Goal: Information Seeking & Learning: Check status

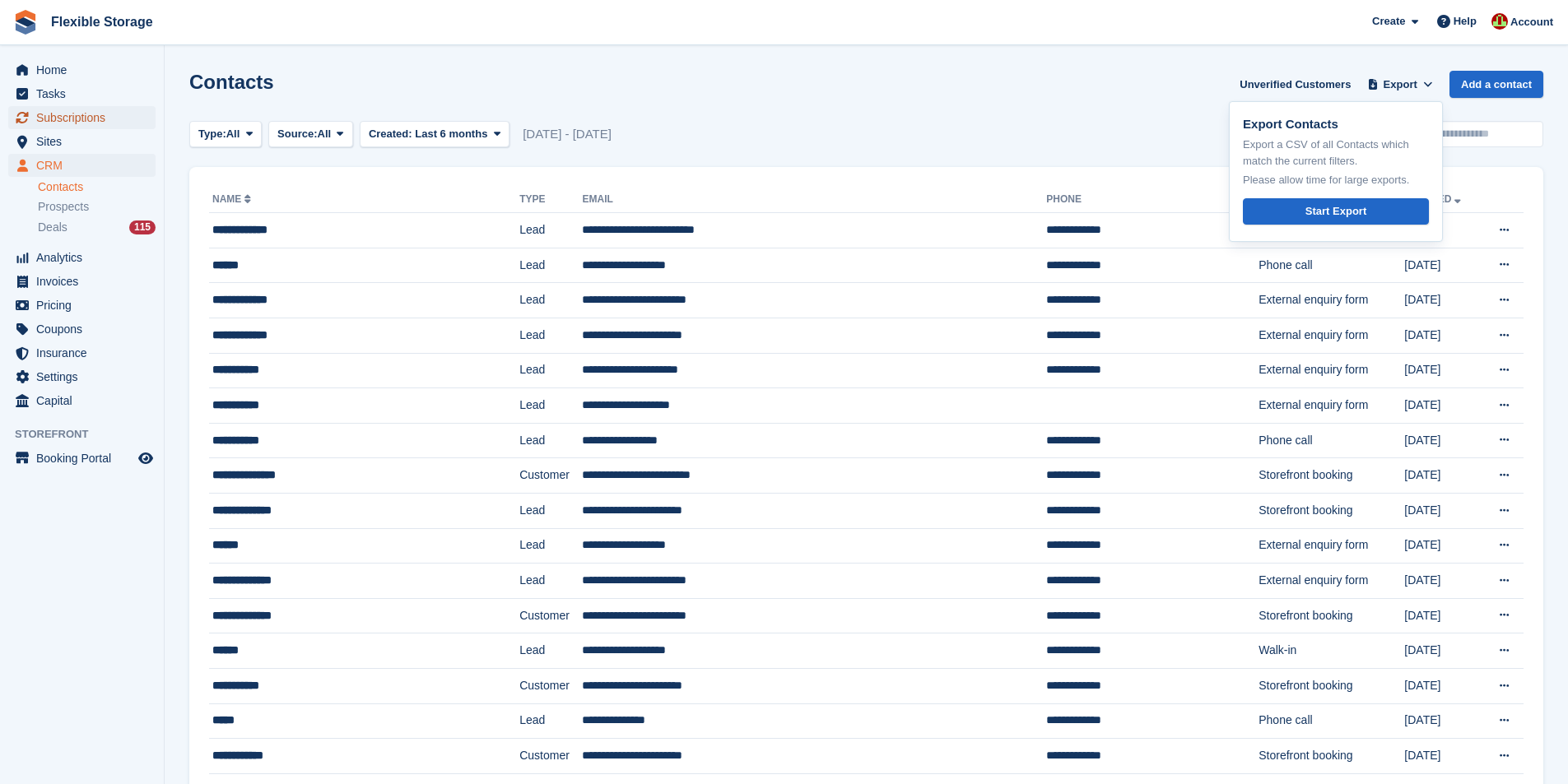
click at [67, 120] on span "Subscriptions" at bounding box center [86, 118] width 98 height 23
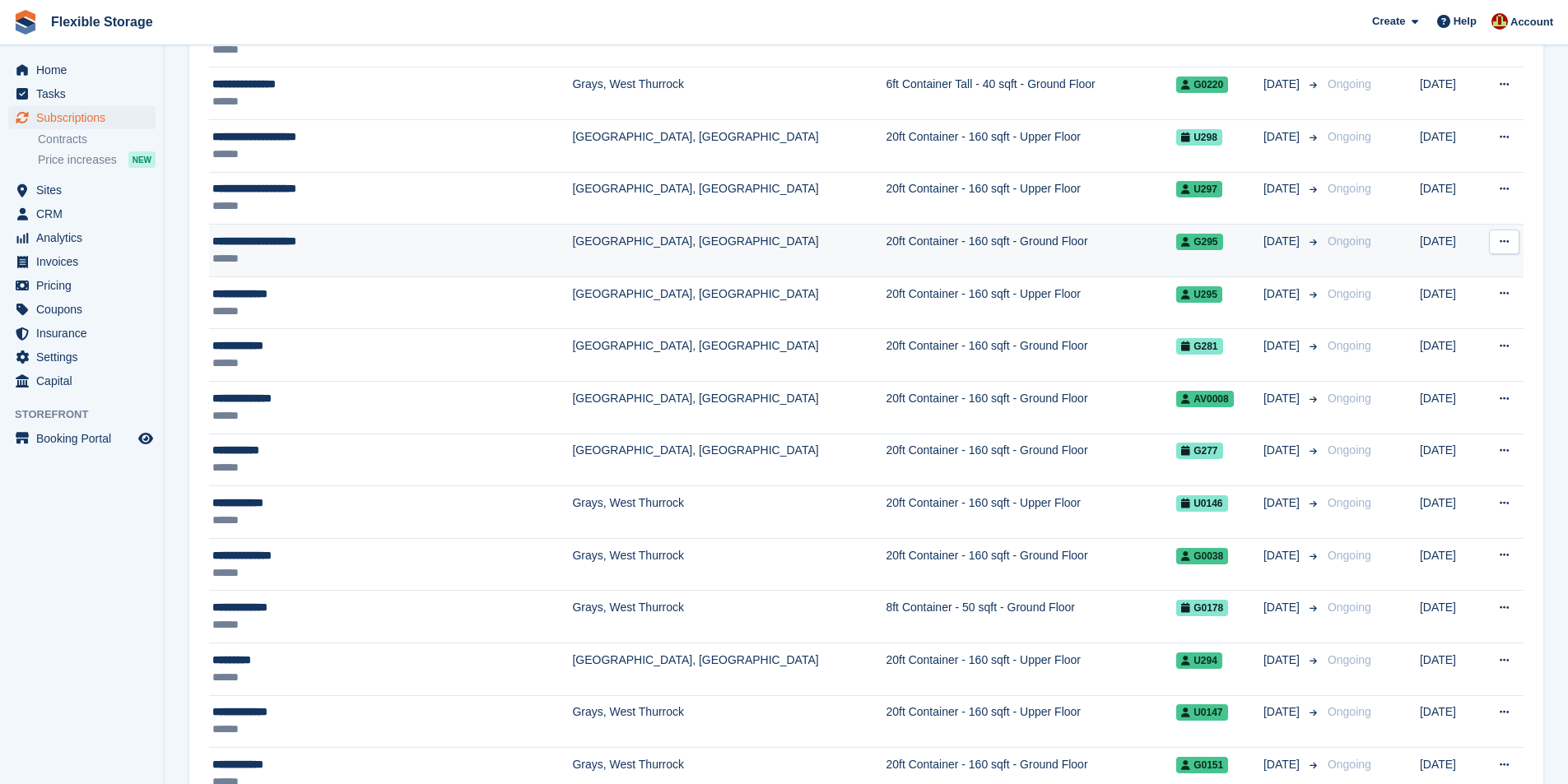
scroll to position [658, 0]
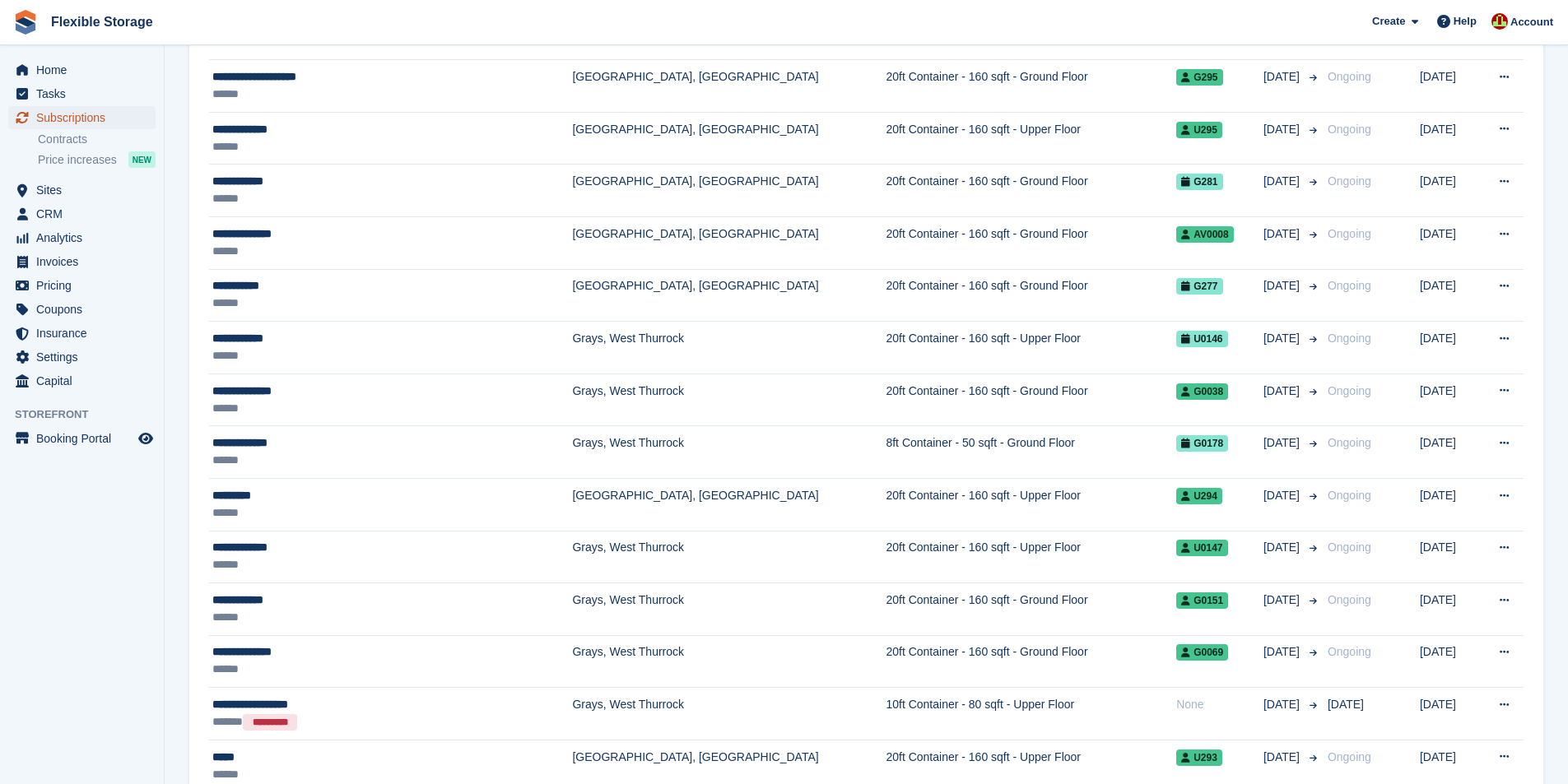
click at [65, 116] on span "Subscriptions" at bounding box center [86, 118] width 98 height 23
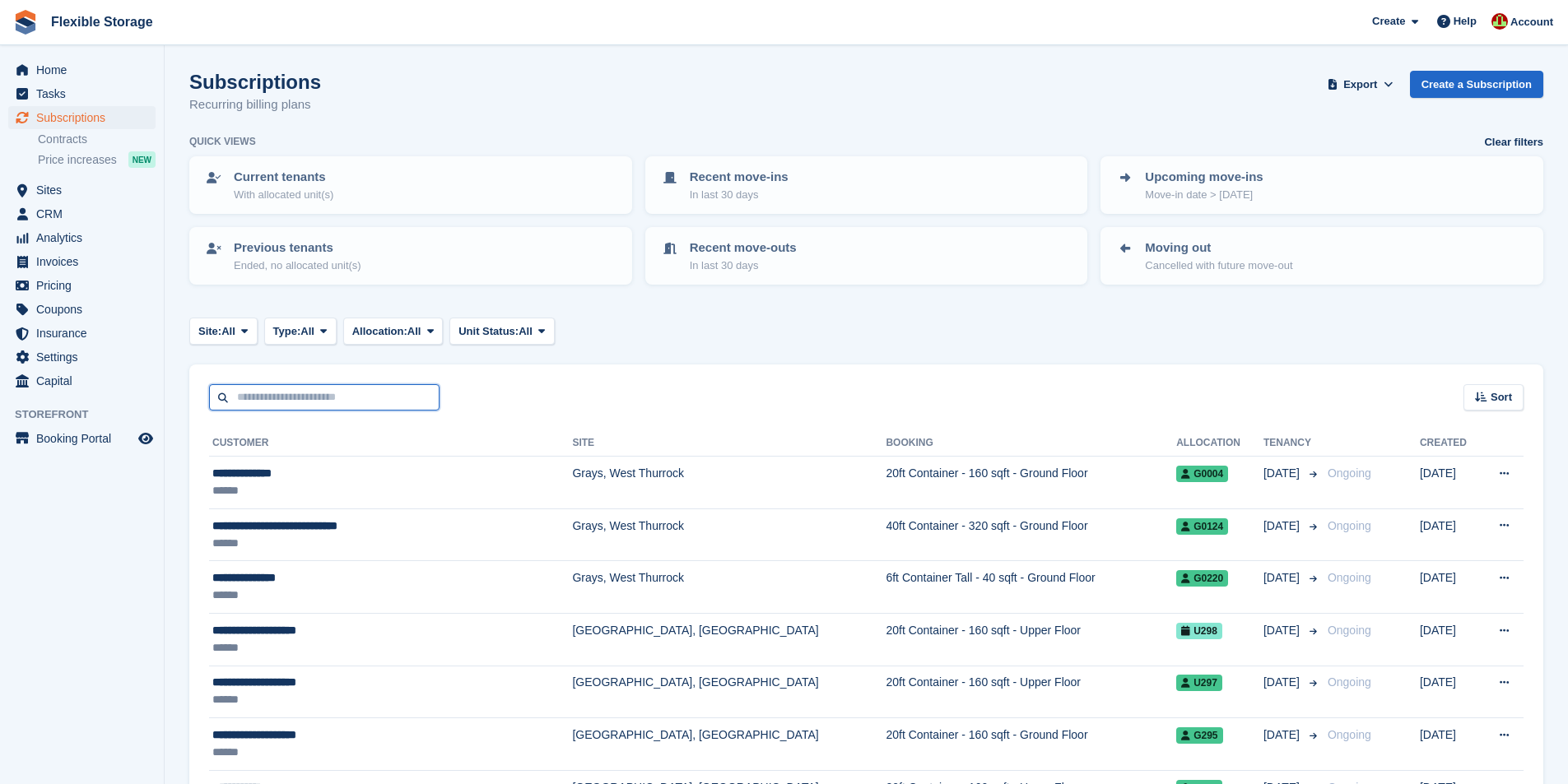
click at [355, 392] on input "text" at bounding box center [324, 397] width 231 height 27
type input "*****"
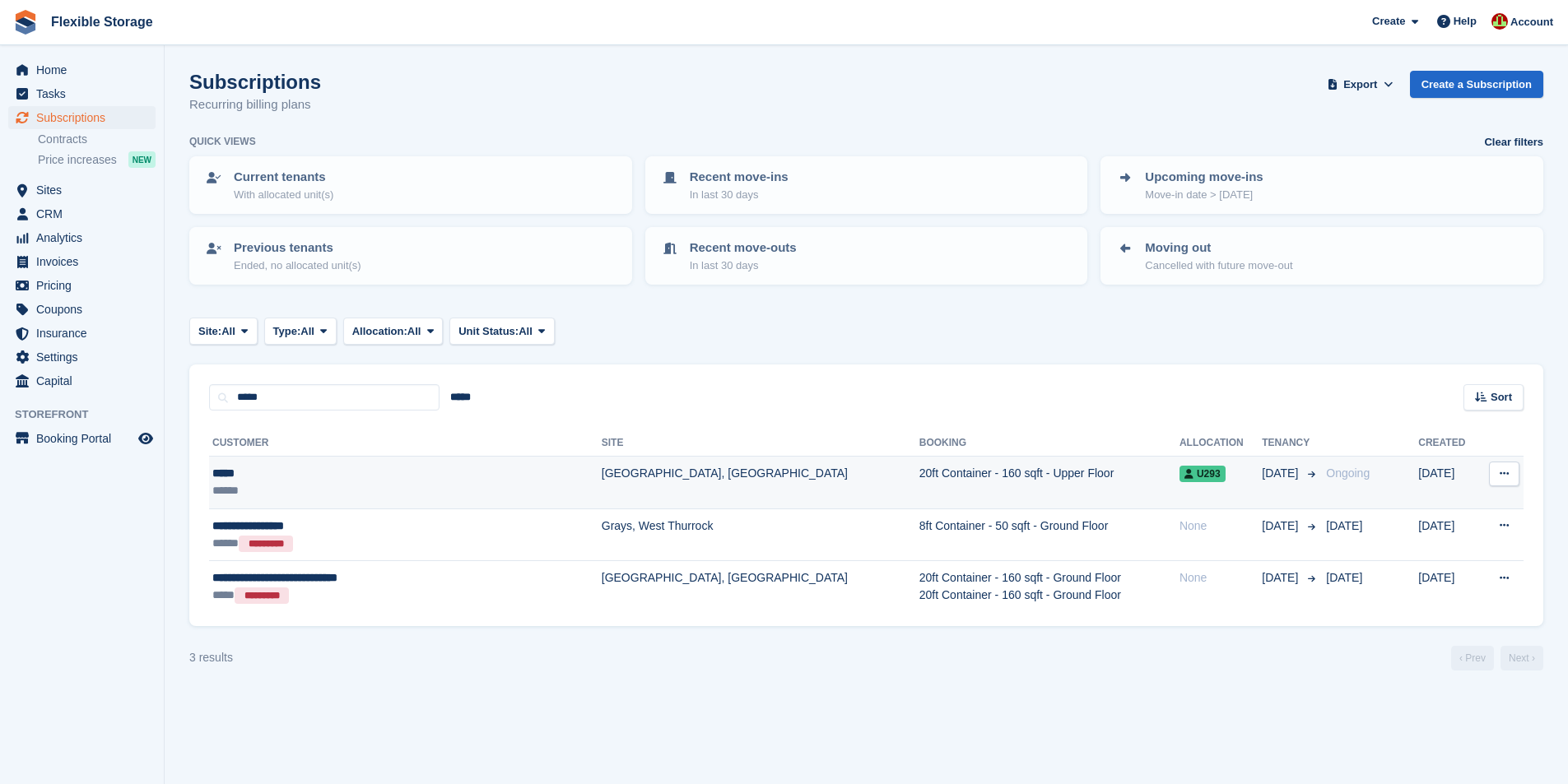
click at [920, 477] on td "20ft Container - 160 sqft - Upper Floor" at bounding box center [1049, 482] width 260 height 53
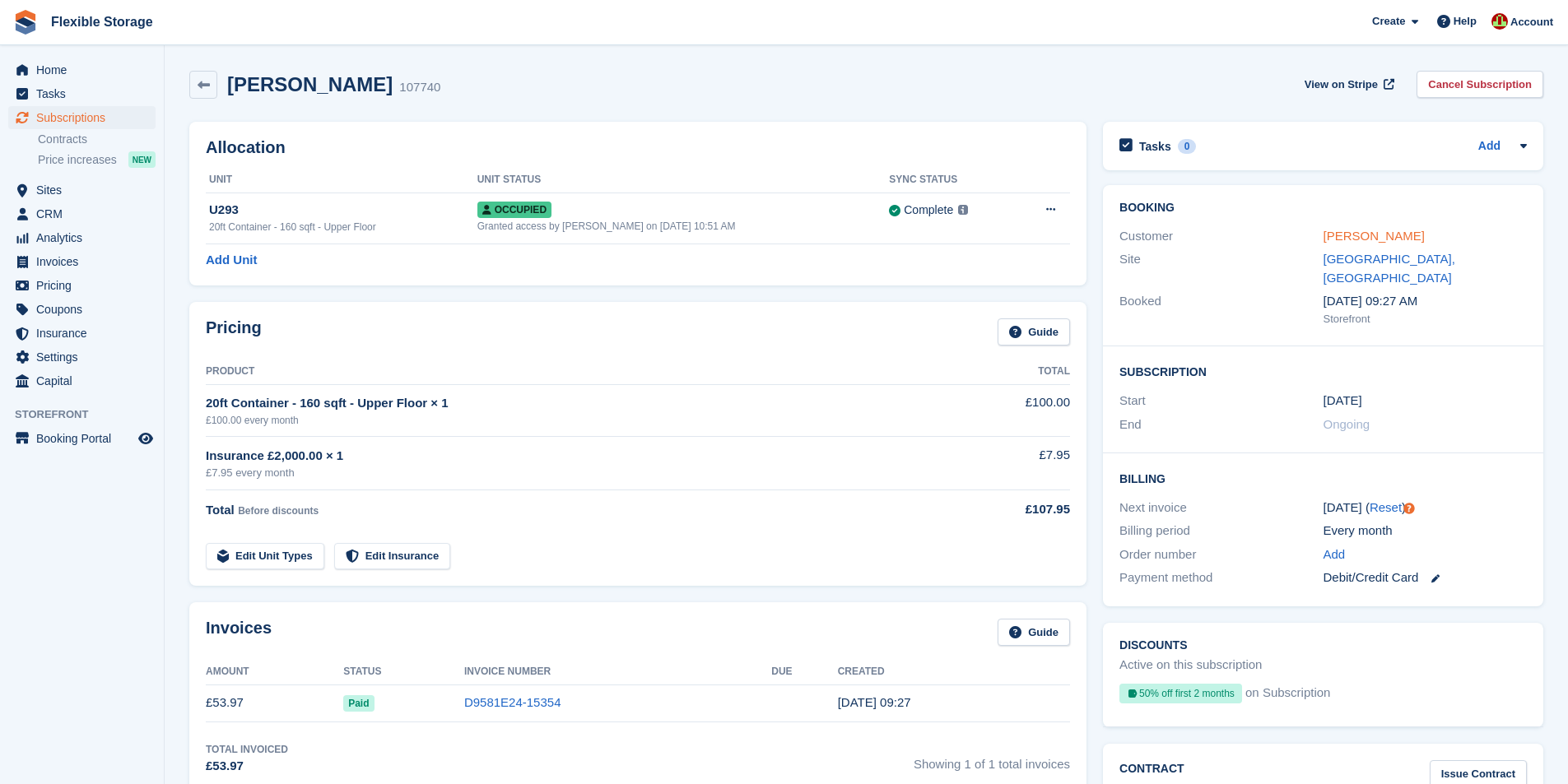
click at [1339, 231] on link "Donna" at bounding box center [1373, 235] width 101 height 14
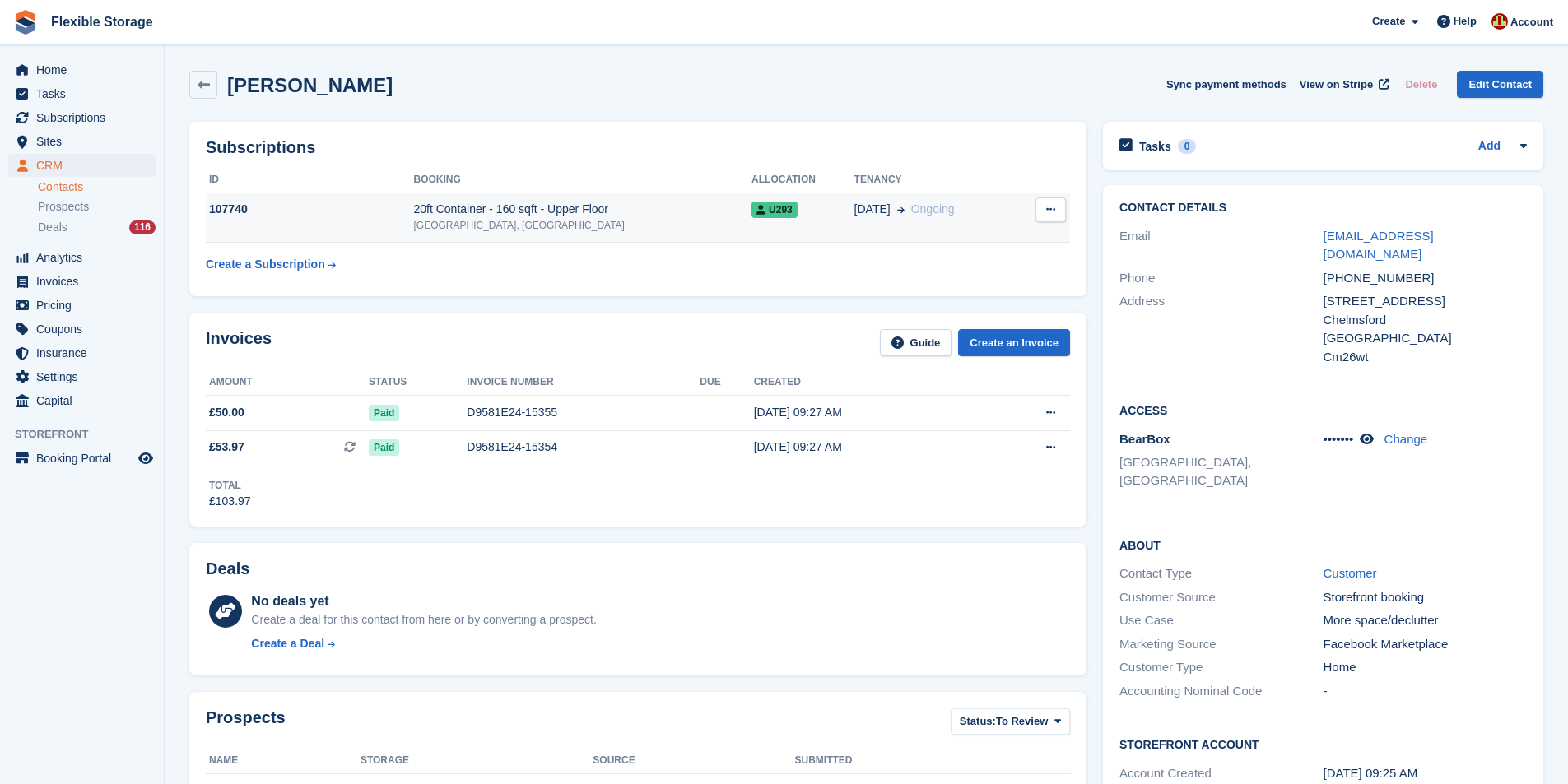
click at [485, 230] on div "[GEOGRAPHIC_DATA], [GEOGRAPHIC_DATA]" at bounding box center [582, 225] width 339 height 14
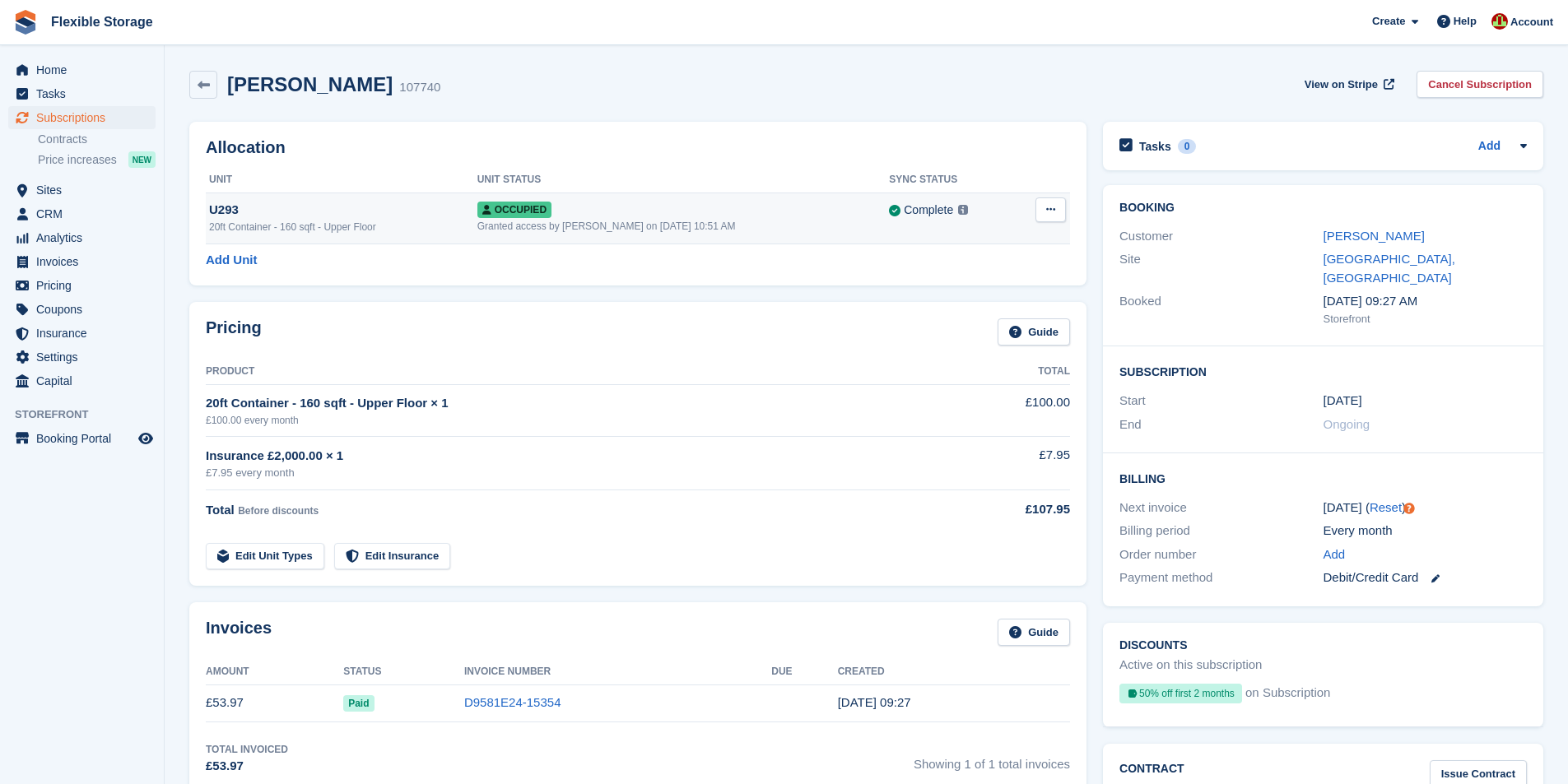
click at [367, 211] on div "U293" at bounding box center [344, 210] width 268 height 19
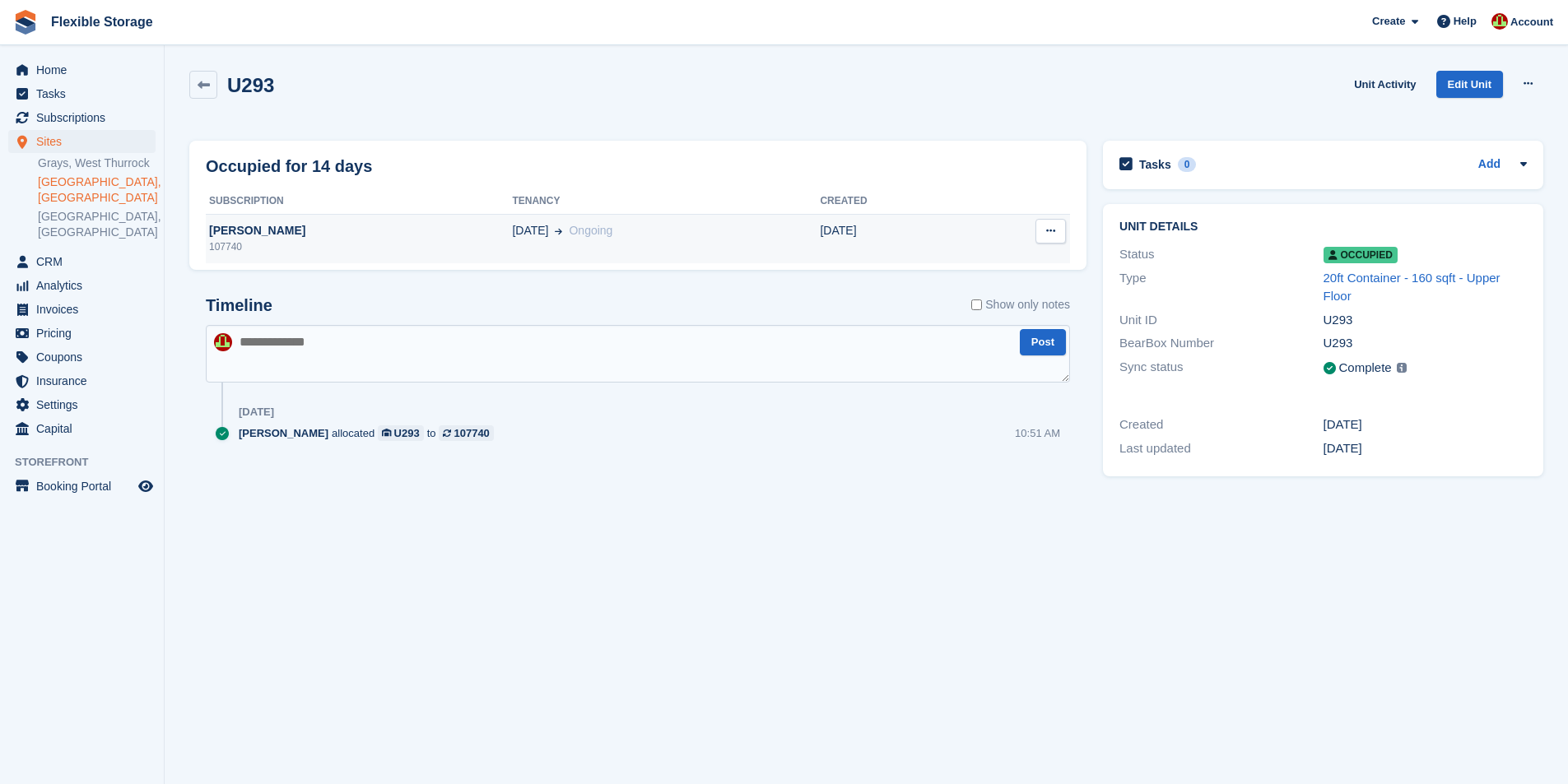
click at [344, 222] on div "Donna" at bounding box center [358, 230] width 306 height 17
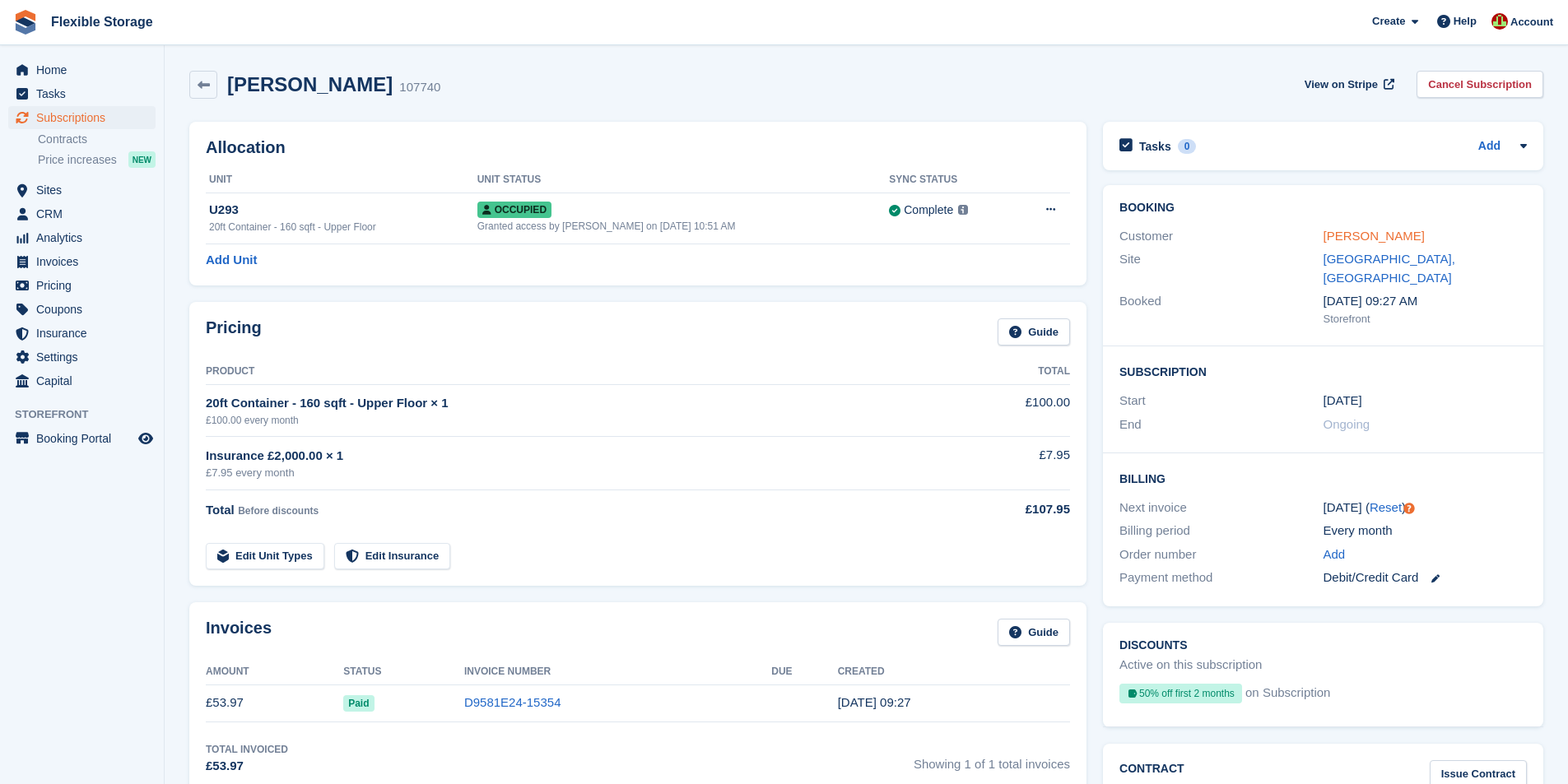
click at [1349, 239] on link "[PERSON_NAME]" at bounding box center [1373, 235] width 101 height 14
